Goal: Task Accomplishment & Management: Complete application form

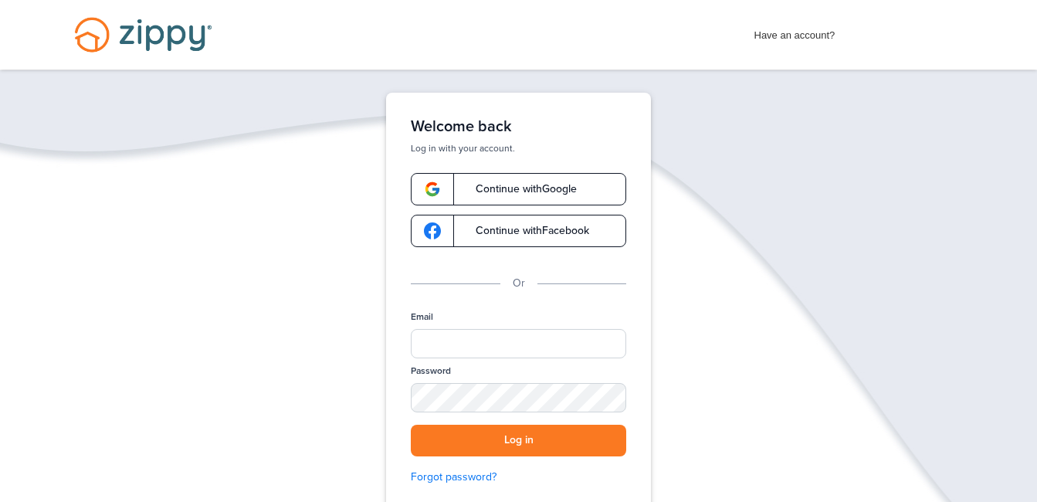
click at [542, 184] on span "Continue with Google" at bounding box center [518, 189] width 117 height 11
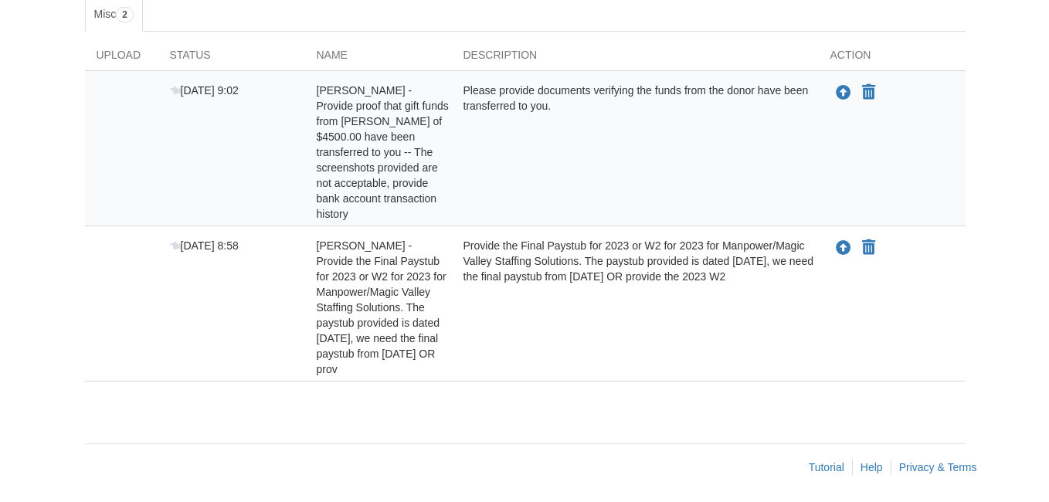
scroll to position [273, 0]
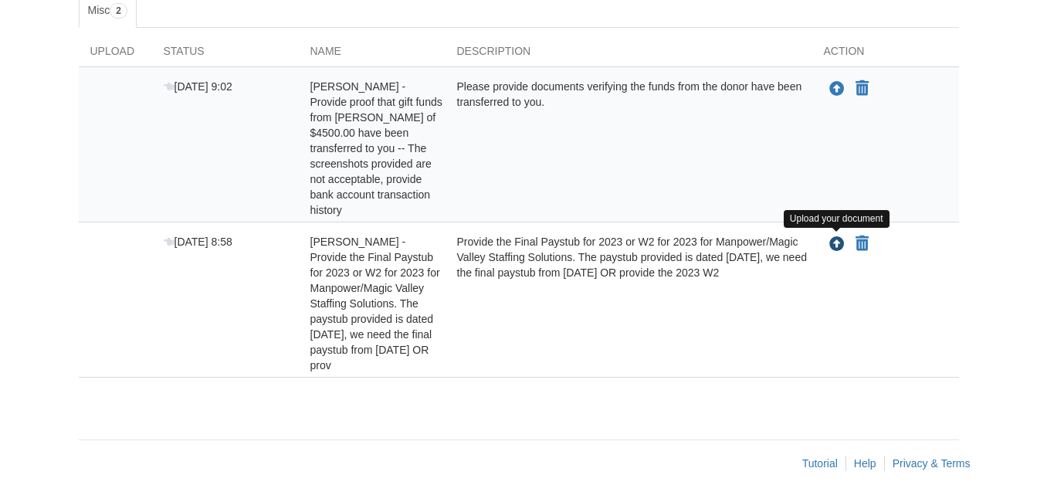
click at [834, 244] on icon "Upload Rodney Whitaker - Provide the Final Paystub for 2023 or W2 for 2023 for …" at bounding box center [836, 244] width 15 height 15
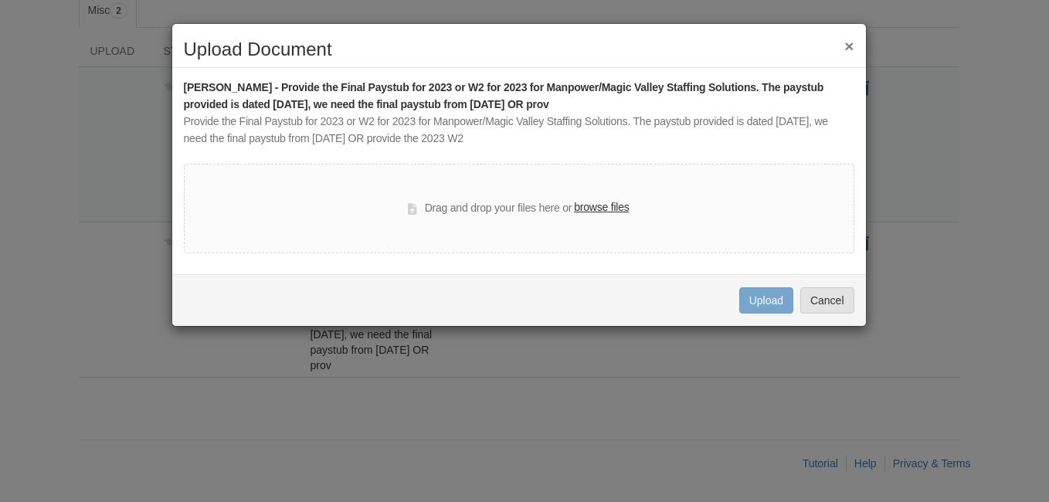
click at [615, 208] on label "browse files" at bounding box center [601, 207] width 55 height 17
click at [0, 0] on input "browse files" at bounding box center [0, 0] width 0 height 0
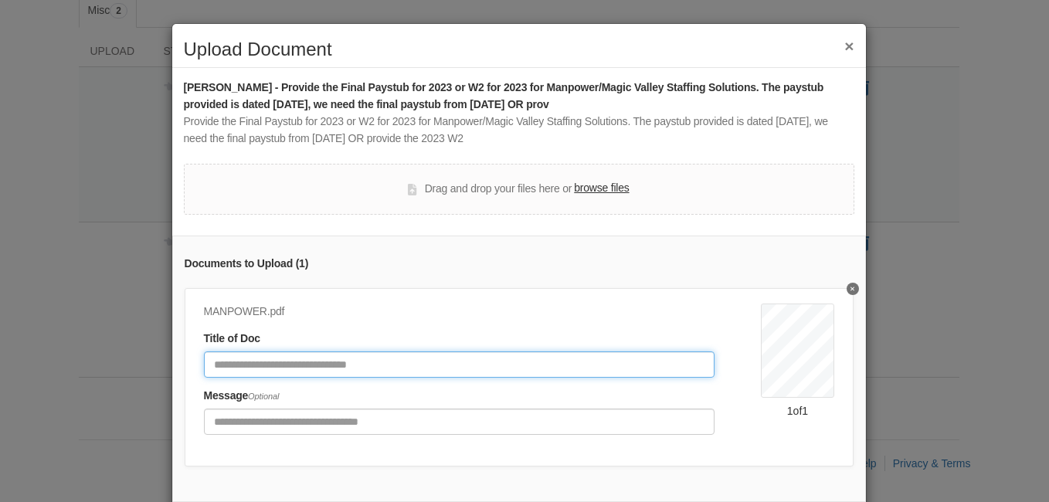
click at [389, 363] on input "Document Title" at bounding box center [459, 364] width 511 height 26
type input "**********"
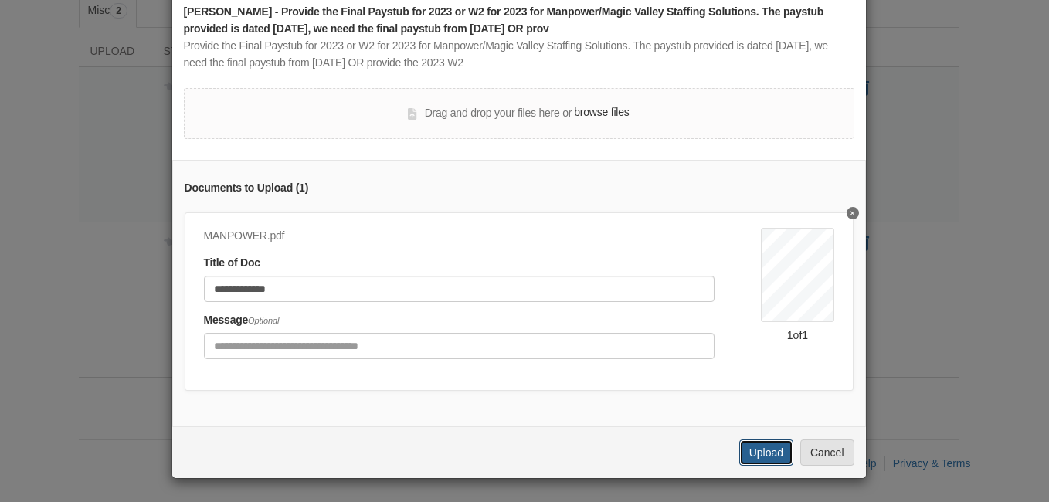
click at [760, 447] on button "Upload" at bounding box center [766, 452] width 54 height 26
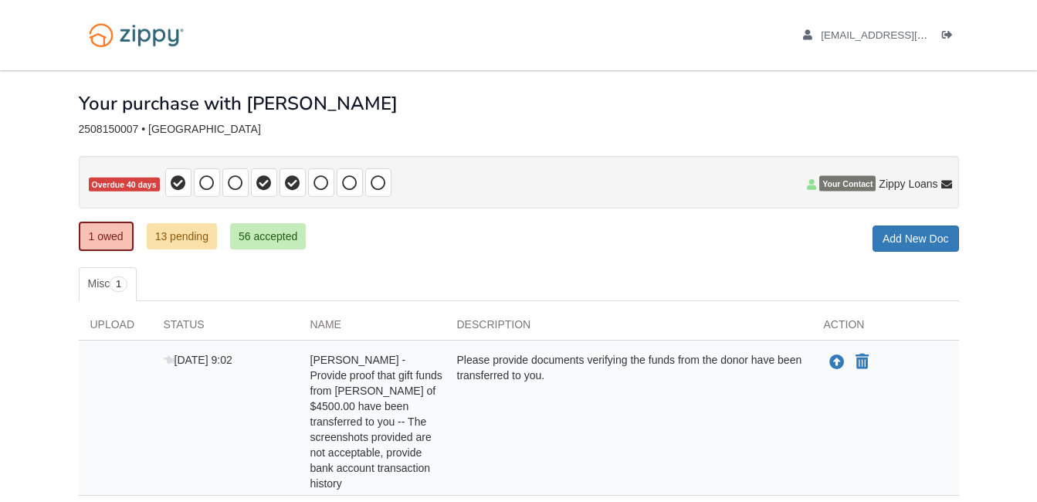
scroll to position [118, 0]
